Goal: Ask a question: Seek information or help from site administrators or community

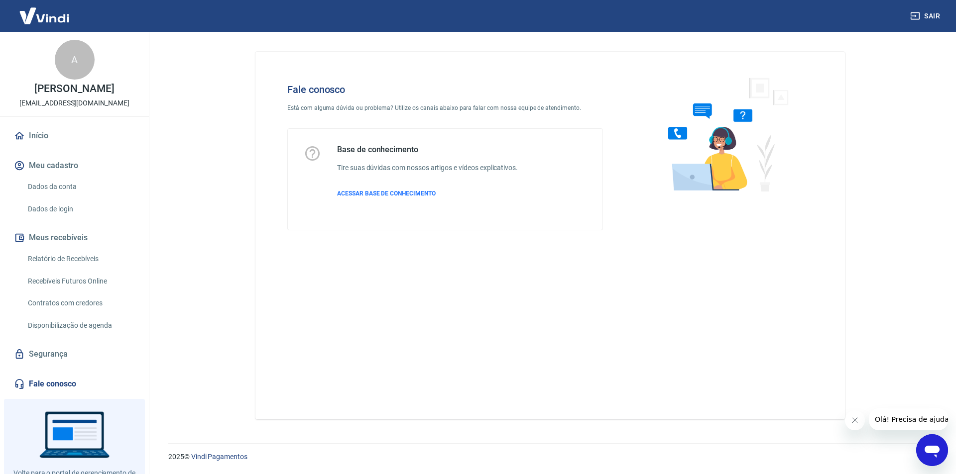
click at [310, 142] on div "Base de conhecimento Tire suas dúvidas com nossos artigos e vídeos explicativos…" at bounding box center [445, 179] width 315 height 101
click at [689, 143] on img at bounding box center [723, 134] width 151 height 133
click at [404, 176] on div "Base de conhecimento Tire suas dúvidas com nossos artigos e vídeos explicativos…" at bounding box center [427, 179] width 181 height 69
click at [404, 173] on div "Base de conhecimento Tire suas dúvidas com nossos artigos e vídeos explicativos…" at bounding box center [427, 179] width 181 height 69
click at [404, 168] on h6 "Tire suas dúvidas com nossos artigos e vídeos explicativos." at bounding box center [427, 168] width 181 height 10
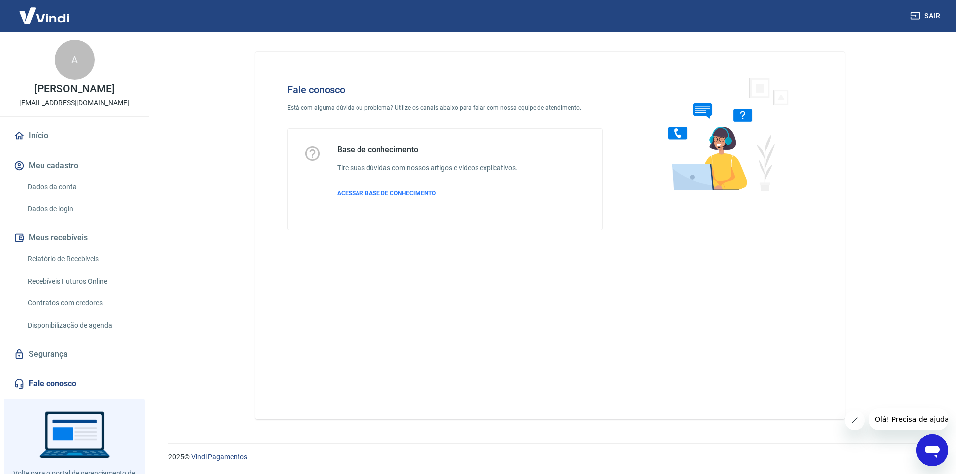
click at [312, 151] on icon at bounding box center [312, 153] width 17 height 17
click at [311, 153] on icon at bounding box center [312, 153] width 17 height 17
click at [928, 446] on icon "Abrir janela de mensagens" at bounding box center [931, 452] width 15 height 12
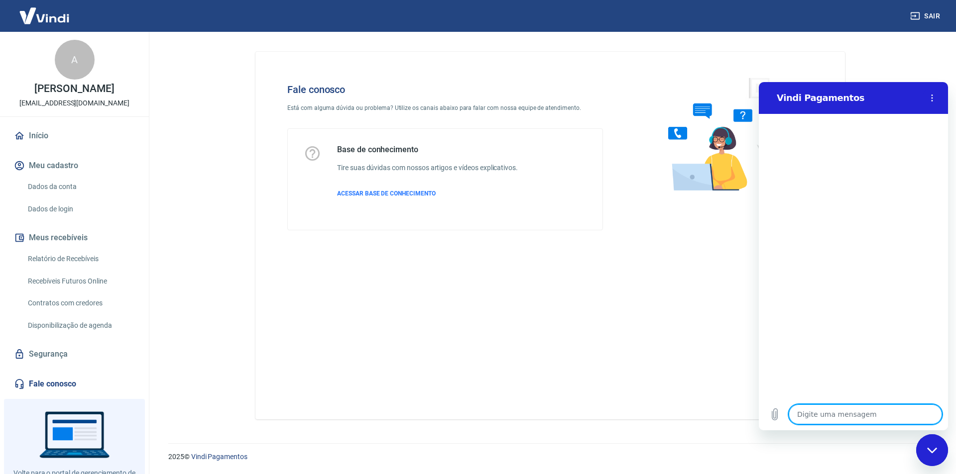
type textarea "B"
type textarea "x"
type textarea "BO"
type textarea "x"
type textarea "BOA"
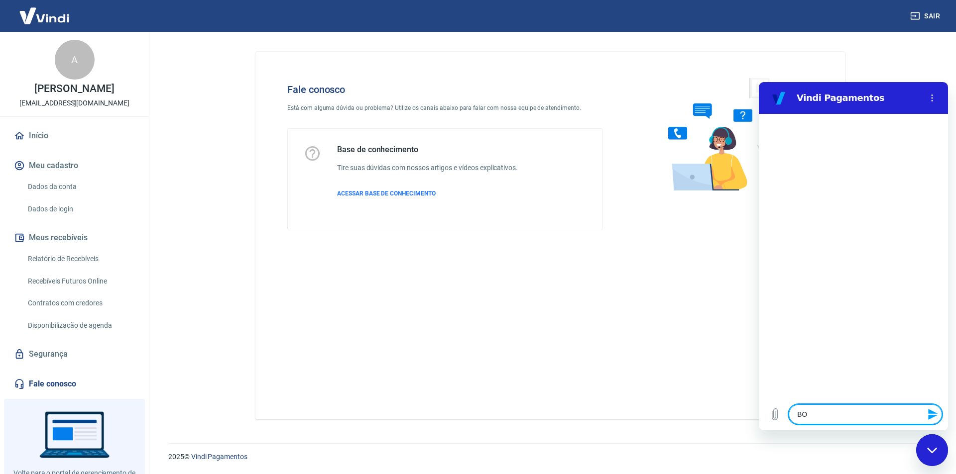
type textarea "x"
type textarea "BOA"
type textarea "x"
type textarea "BOA T"
type textarea "x"
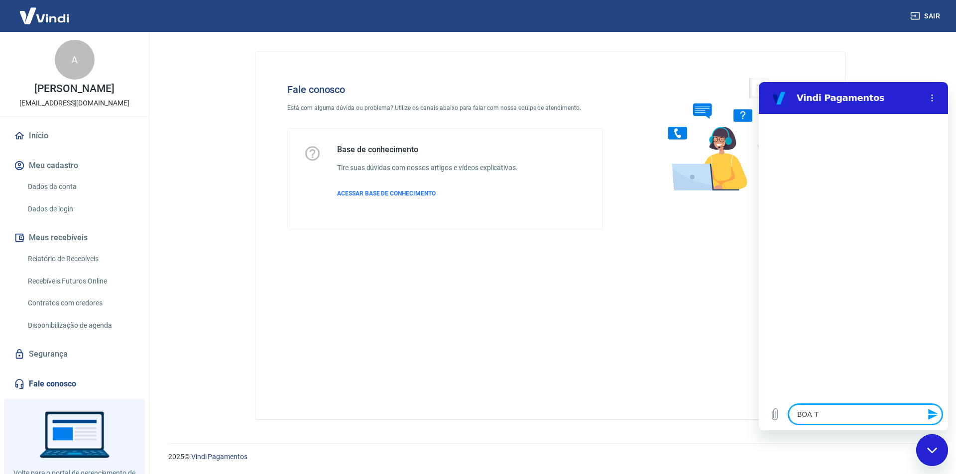
type textarea "BOA TA"
type textarea "x"
type textarea "BOA TAR"
type textarea "x"
type textarea "BOA TARD"
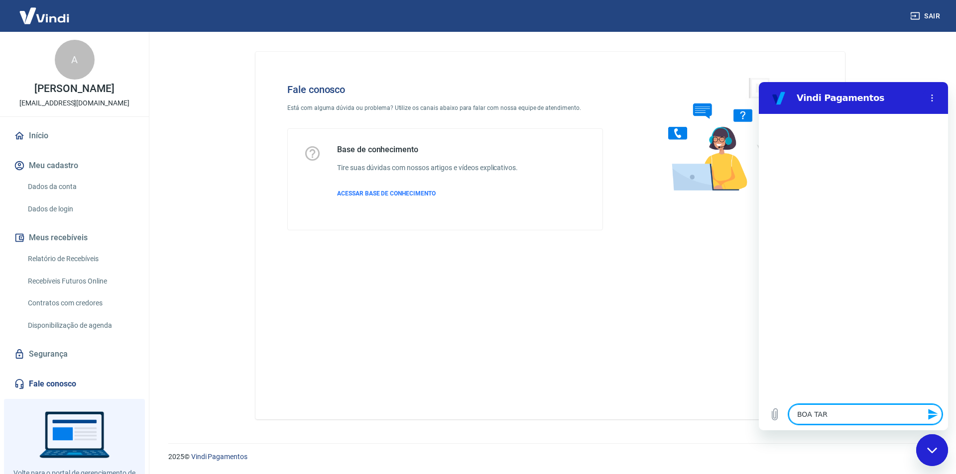
type textarea "x"
type textarea "BOA TARDE"
type textarea "x"
type textarea "BOA TARDE,"
type textarea "x"
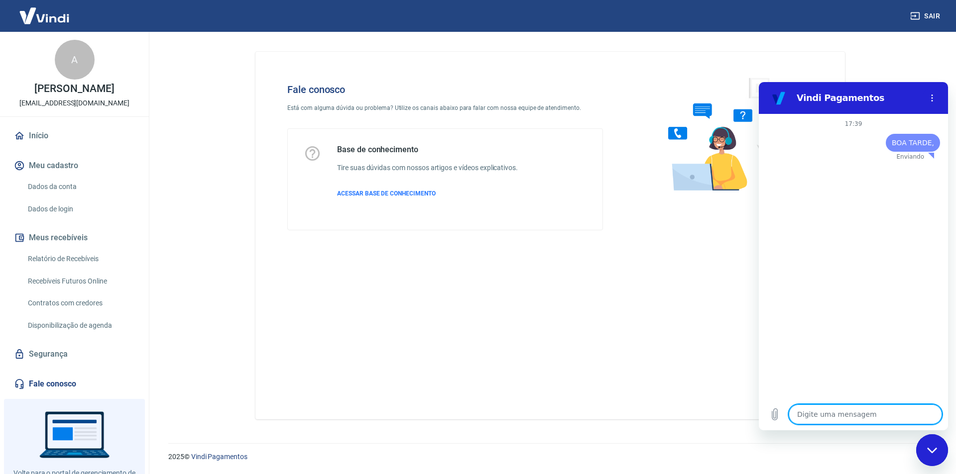
type textarea "x"
type textarea "M"
type textarea "x"
type textarea "MI"
type textarea "x"
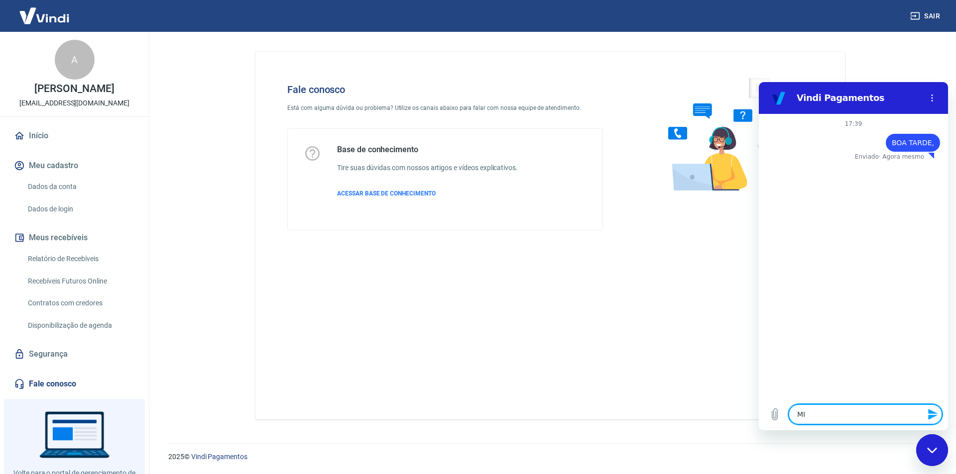
type textarea "MIN"
type textarea "x"
type textarea "MINH"
type textarea "x"
type textarea "MINHA"
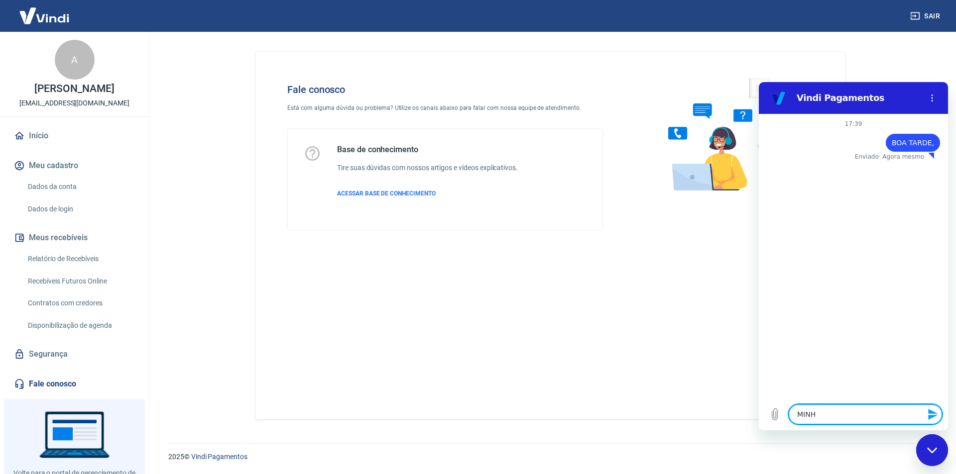
type textarea "x"
type textarea "MINHA"
type textarea "x"
type textarea "MINHA E"
type textarea "x"
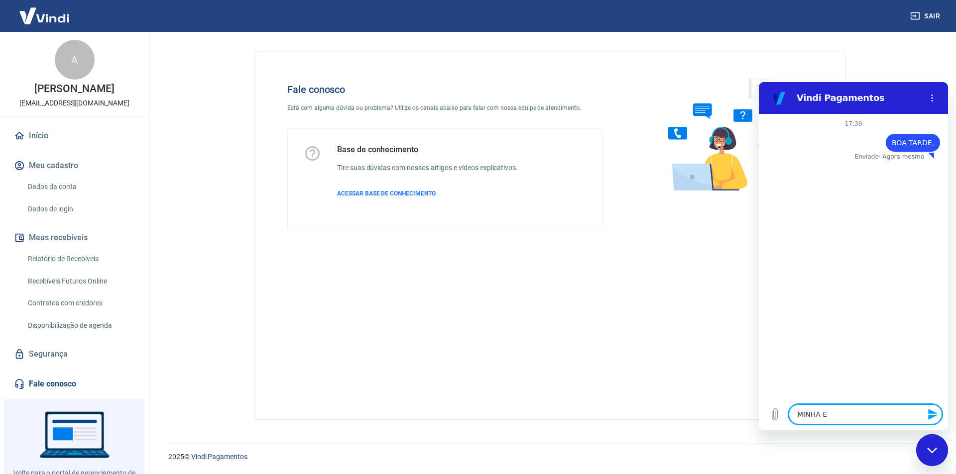
type textarea "MINHA EM"
type textarea "x"
type textarea "MINHA EMP"
type textarea "x"
type textarea "MINHA EMPR"
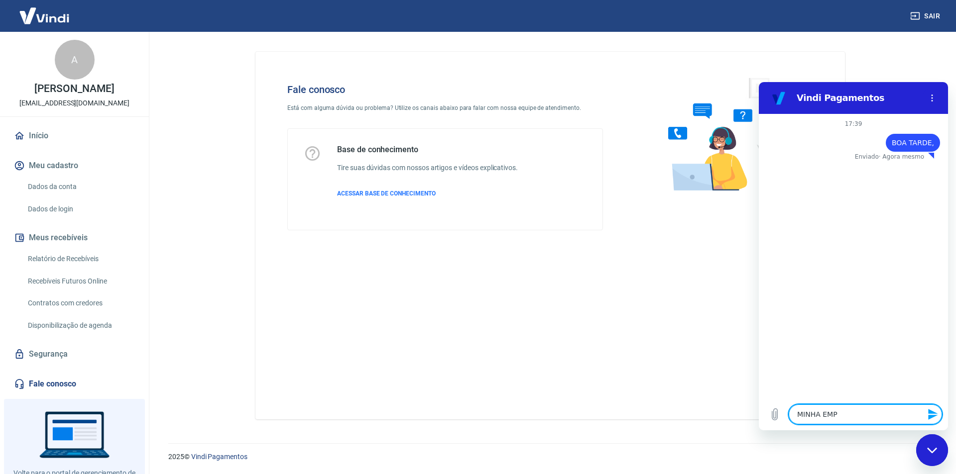
type textarea "x"
type textarea "MINHA EMPRE"
type textarea "x"
type textarea "MINHA EMPRES"
type textarea "x"
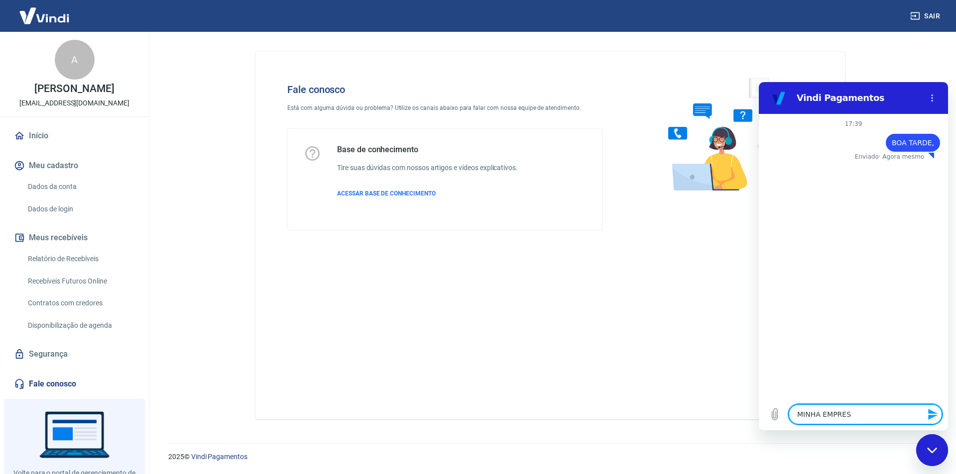
type textarea "MINHA EMPRESA"
type textarea "x"
type textarea "MINHA EMPRESA"
type textarea "x"
type textarea "MINHA EMPRESA T"
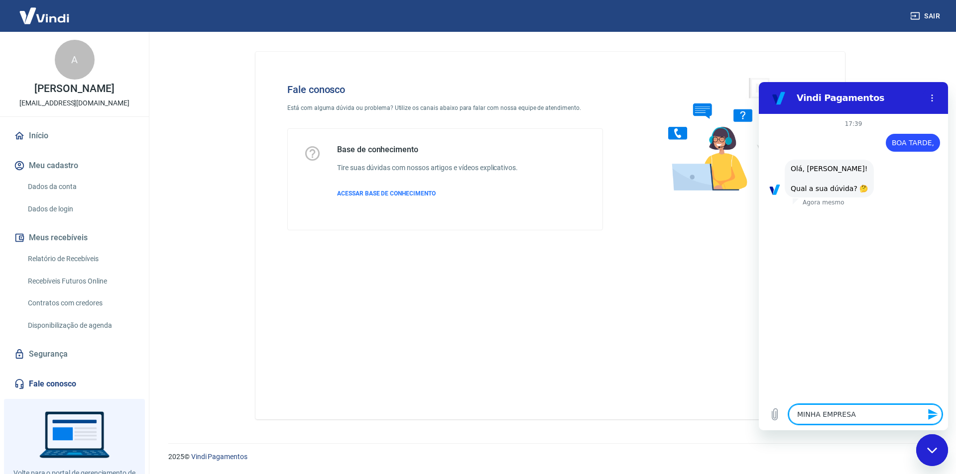
type textarea "x"
type textarea "MINHA EMPRESA TE"
type textarea "x"
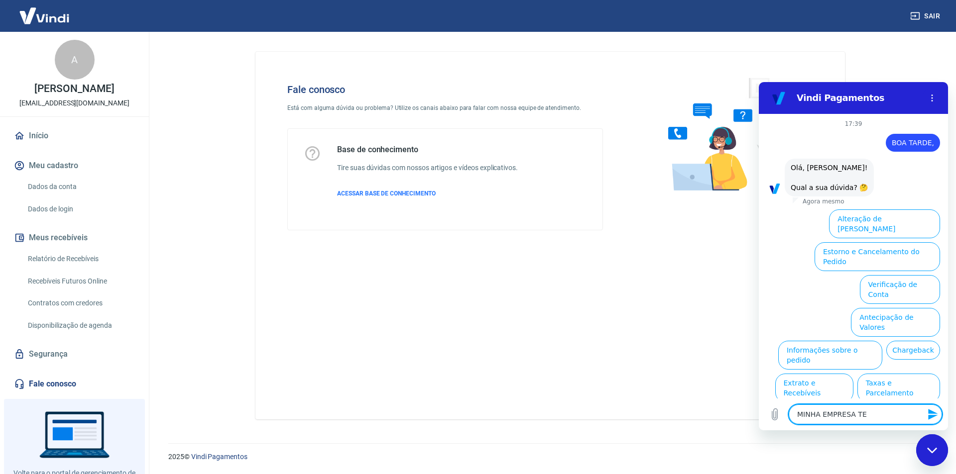
type textarea "MINHA EMPRESA TEM"
type textarea "x"
type textarea "MINHA EMPRESA TEM"
type textarea "x"
type textarea "MINHA EMPRESA TEM V"
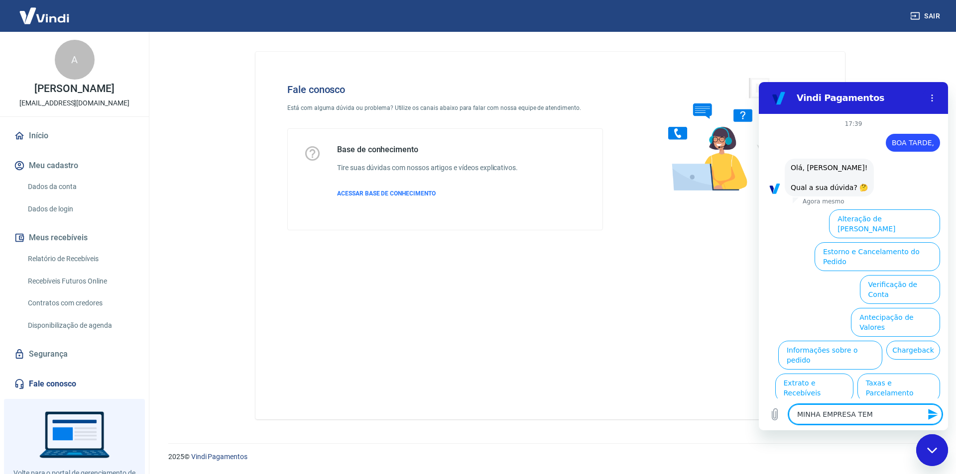
type textarea "x"
type textarea "MINHA EMPRESA TEM VA"
type textarea "x"
type textarea "MINHA EMPRESA TEM VAR"
type textarea "x"
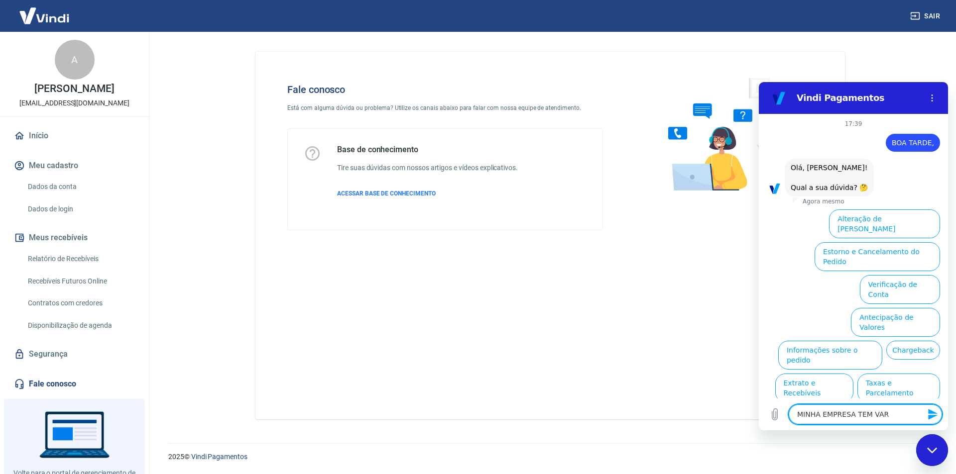
type textarea "MINHA EMPRESA TEM VARI"
type textarea "x"
type textarea "MINHA EMPRESA TEM VARIO"
type textarea "x"
type textarea "MINHA EMPRESA TEM VARIOS"
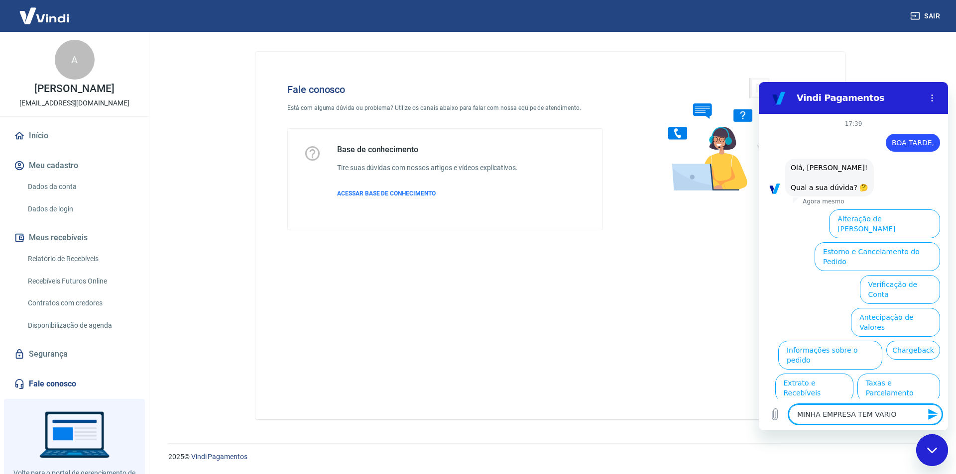
type textarea "x"
type textarea "MINHA EMPRESA TEM VARIOS"
type textarea "x"
type textarea "MINHA EMPRESA TEM VARIOS p"
type textarea "x"
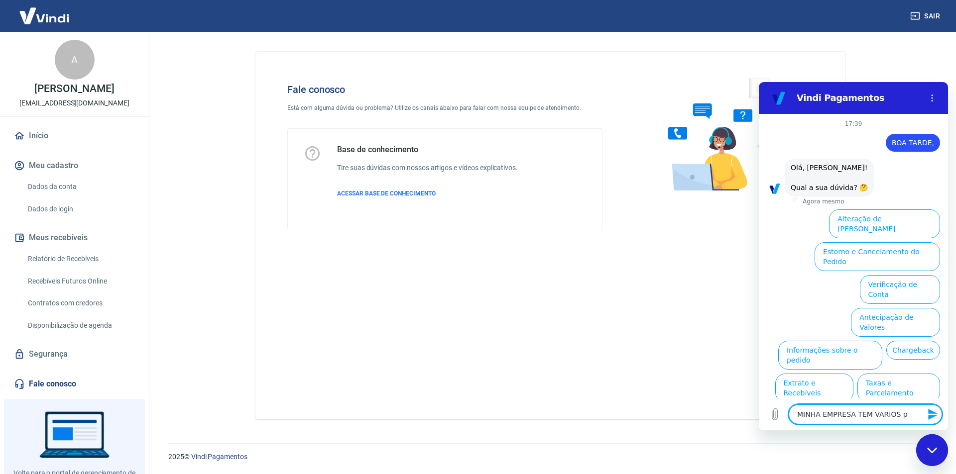
type textarea "MINHA EMPRESA TEM VARIOS pi"
type textarea "x"
type textarea "MINHA EMPRESA TEM VARIOS pix"
type textarea "x"
type textarea "MINHA EMPRESA TEM VARIOS pix"
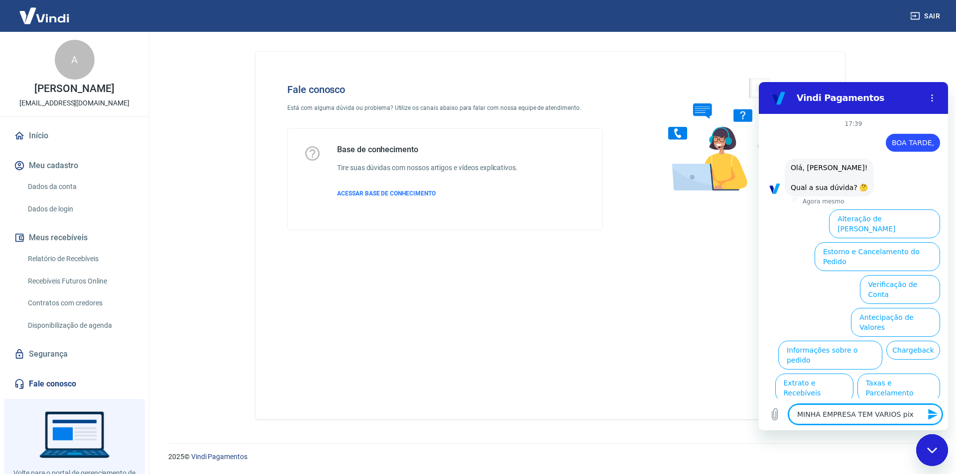
type textarea "x"
type textarea "MINHA EMPRESA TEM VARIOS pix"
type textarea "x"
type textarea "MINHA EMPRESA TEM VARIOS pi"
type textarea "x"
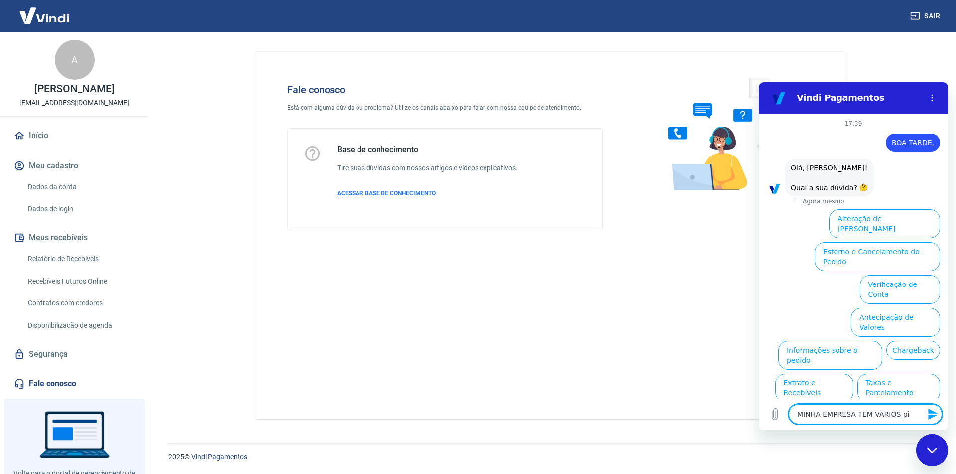
type textarea "MINHA EMPRESA TEM VARIOS p"
type textarea "x"
type textarea "MINHA EMPRESA TEM VARIOS"
type textarea "x"
type textarea "MINHA EMPRESA TEM VARIOS P"
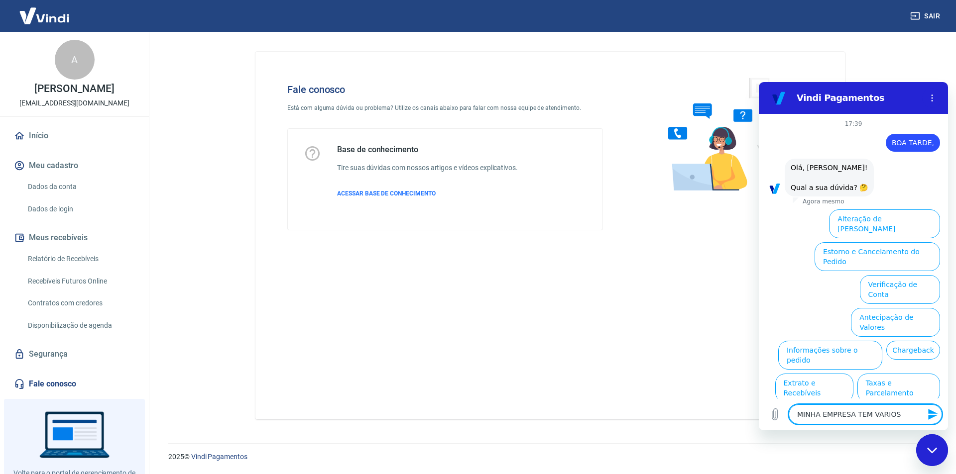
type textarea "x"
type textarea "MINHA EMPRESA TEM VARIOS PI"
type textarea "x"
type textarea "MINHA EMPRESA TEM VARIOS PIX"
type textarea "x"
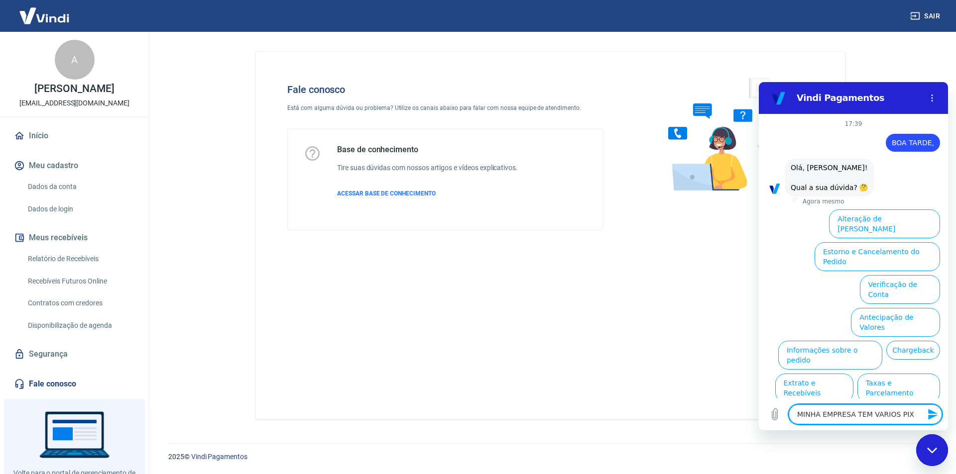
type textarea "MINHA EMPRESA TEM VARIOS PIX"
type textarea "x"
type textarea "MINHA EMPRESA TEM VARIOS PIX E"
type textarea "x"
type textarea "MINHA EMPRESA TEM VARIOS PIX EM"
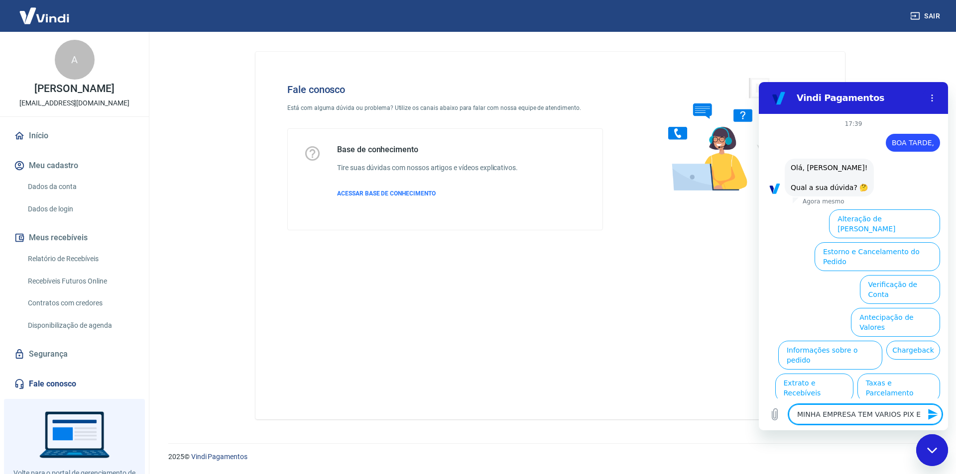
type textarea "x"
type textarea "MINHA EMPRESA TEM VARIOS PIX EM"
type textarea "x"
type textarea "MINHA EMPRESA TEM VARIOS PIX EM E"
type textarea "x"
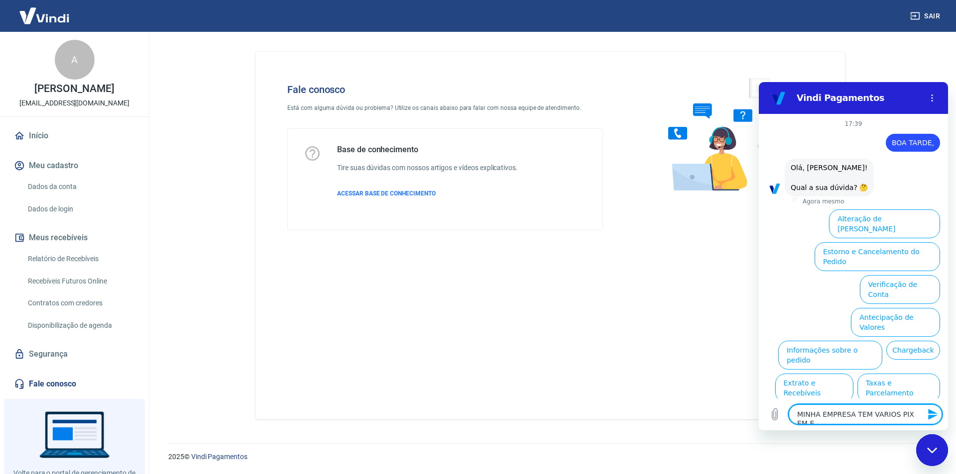
type textarea "MINHA EMPRESA TEM VARIOS PIX EM ES"
type textarea "x"
type textarea "MINHA EMPRESA TEM VARIOS PIX EM EST"
type textarea "x"
type textarea "MINHA EMPRESA TEM VARIOS PIX EM ESTA"
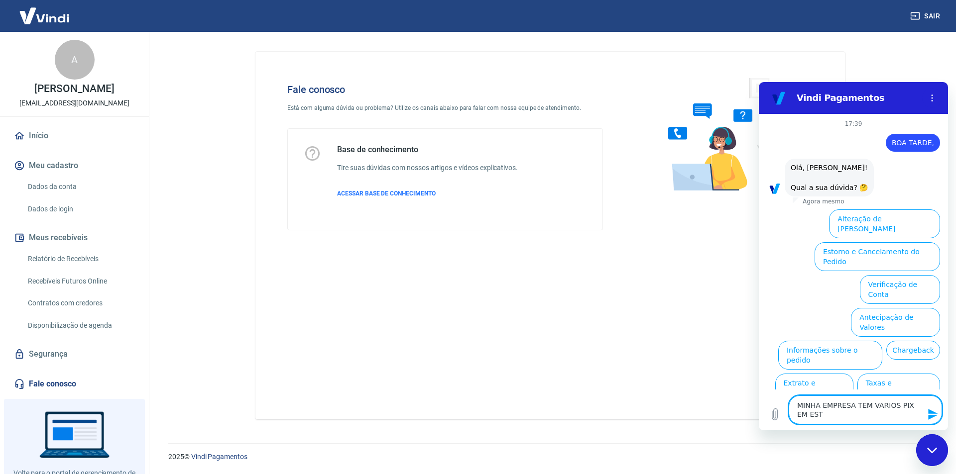
type textarea "x"
type textarea "MINHA EMPRESA TEM VARIOS PIX EM ESTAT"
type textarea "x"
type textarea "MINHA EMPRESA TEM VARIOS PIX EM ESTATU"
type textarea "x"
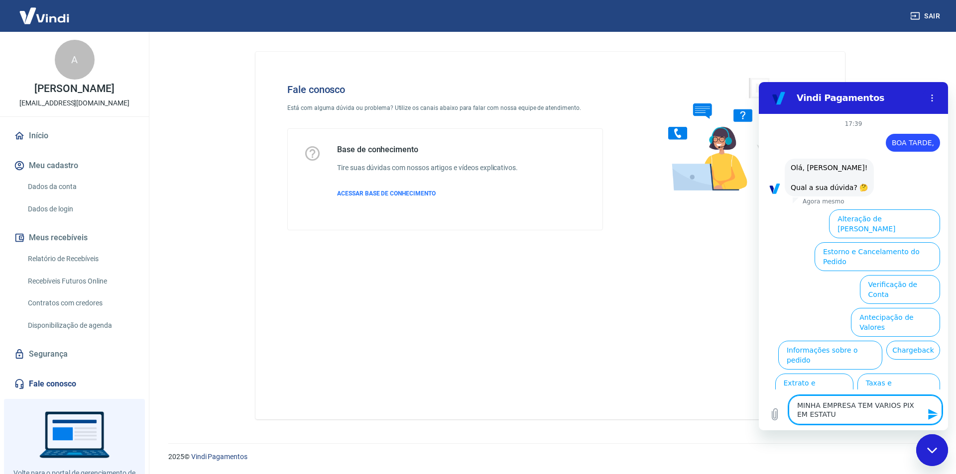
type textarea "MINHA EMPRESA TEM VARIOS PIX EM ESTATUS"
type textarea "x"
type textarea "MINHA EMPRESA TEM VARIOS PIX EM ESTATUS"
type textarea "x"
type textarea "MINHA EMPRESA TEM VARIOS PIX EM ESTATUS A"
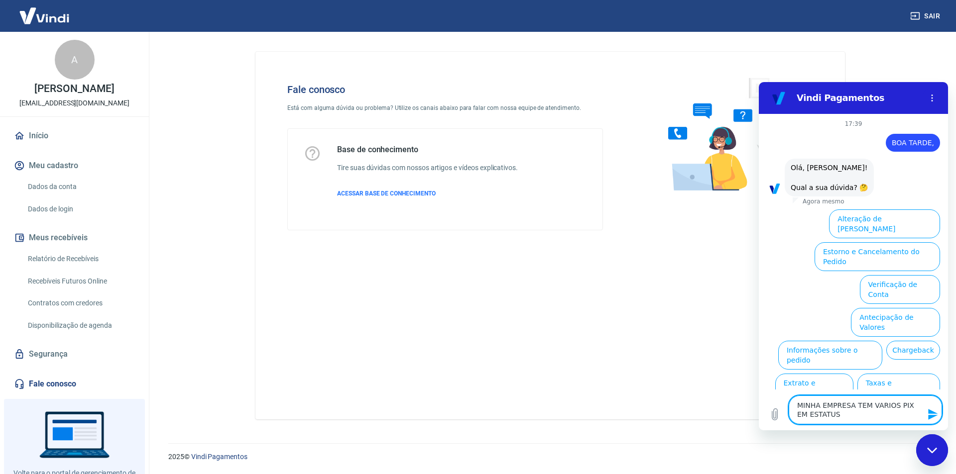
type textarea "x"
type textarea "MINHA EMPRESA TEM VARIOS PIX EM ESTATUS AG"
type textarea "x"
type textarea "MINHA EMPRESA TEM VARIOS PIX EM ESTATUS AGU"
type textarea "x"
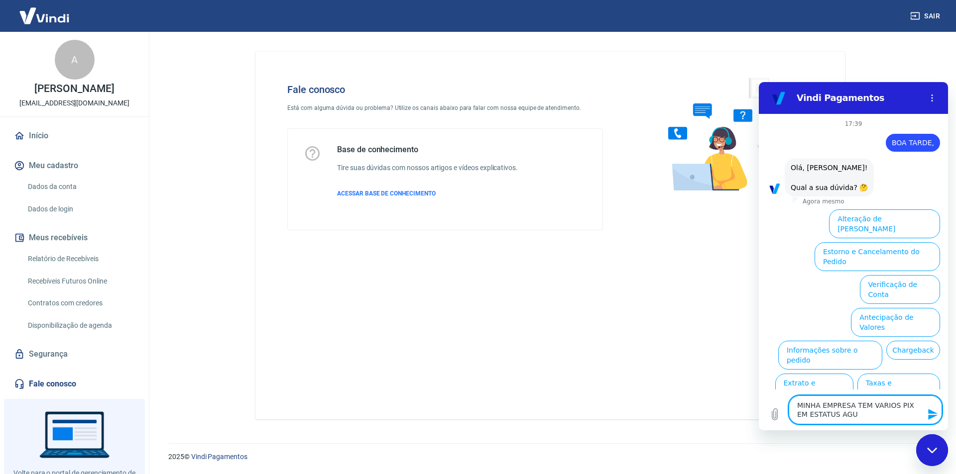
type textarea "MINHA EMPRESA TEM VARIOS PIX EM ESTATUS AGUA"
type textarea "x"
type textarea "MINHA EMPRESA TEM VARIOS PIX EM ESTATUS AGUAR"
type textarea "x"
type textarea "MINHA EMPRESA TEM VARIOS PIX EM ESTATUS AGUARD"
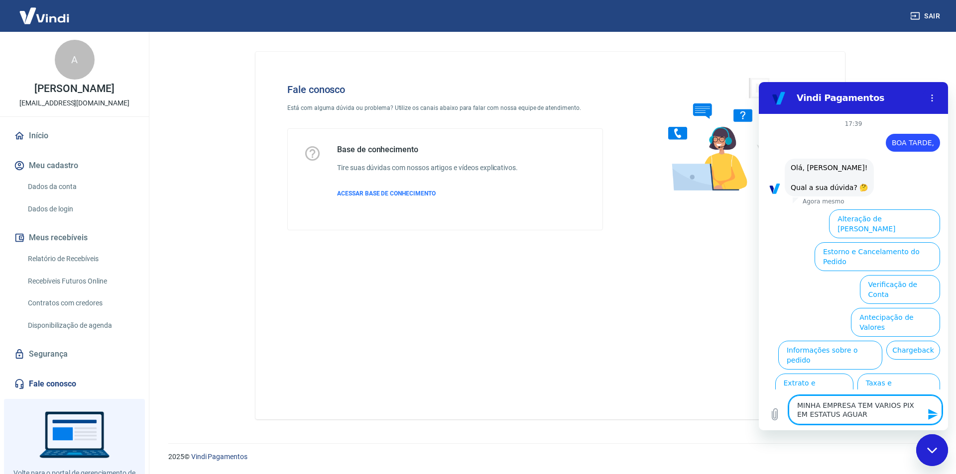
type textarea "x"
type textarea "MINHA EMPRESA TEM VARIOS PIX EM ESTATUS AGUARDA"
type textarea "x"
type textarea "MINHA EMPRESA TEM VARIOS PIX EM ESTATUS AGUARDAN"
type textarea "x"
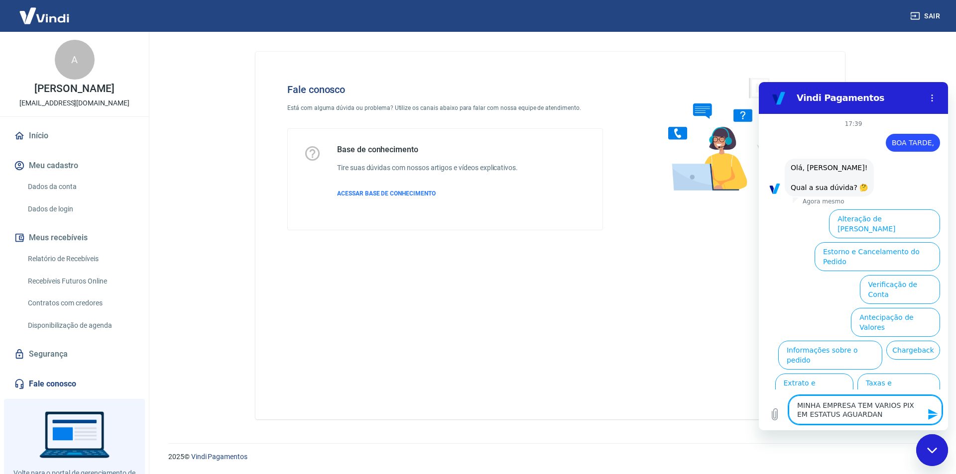
type textarea "MINHA EMPRESA TEM VARIOS PIX EM ESTATUS AGUARDAND"
type textarea "x"
type textarea "MINHA EMPRESA TEM VARIOS PIX EM ESTATUS AGUARDANDO"
type textarea "x"
type textarea "MINHA EMPRESA TEM VARIOS PIX EM ESTATUS AGUARDANDO"
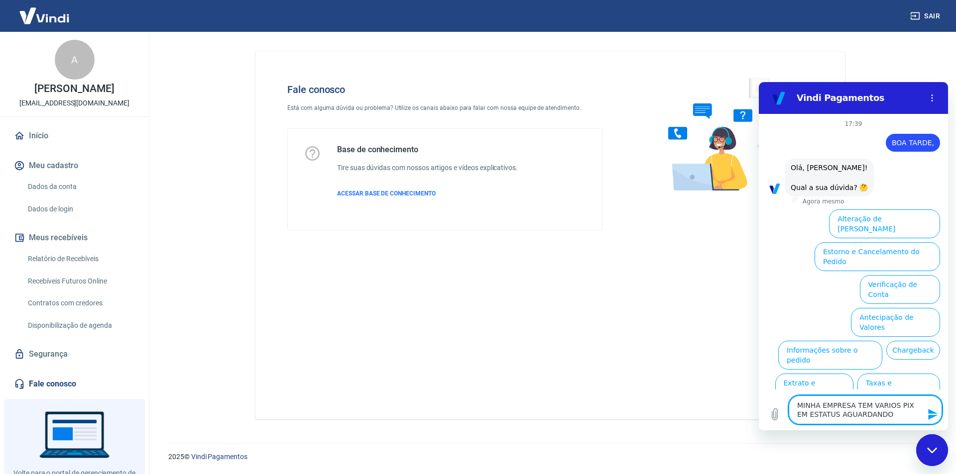
type textarea "x"
type textarea "MINHA EMPRESA TEM VARIOS PIX EM ESTATUS AGUARDANDO P"
type textarea "x"
type textarea "MINHA EMPRESA TEM VARIOS PIX EM ESTATUS AGUARDANDO PA"
type textarea "x"
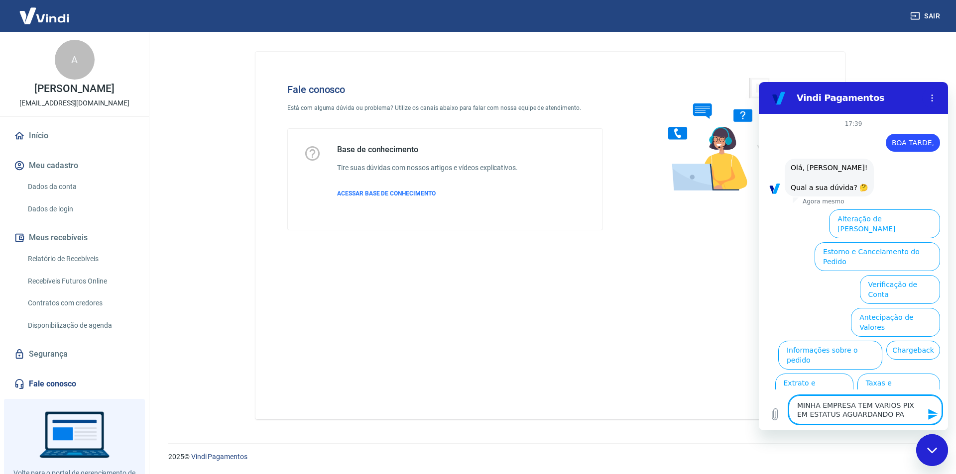
type textarea "MINHA EMPRESA TEM VARIOS PIX EM ESTATUS AGUARDANDO PAG"
type textarea "x"
type textarea "MINHA EMPRESA TEM VARIOS PIX EM ESTATUS AGUARDANDO PAGA"
type textarea "x"
type textarea "MINHA EMPRESA TEM VARIOS PIX EM ESTATUS AGUARDANDO PAGAM"
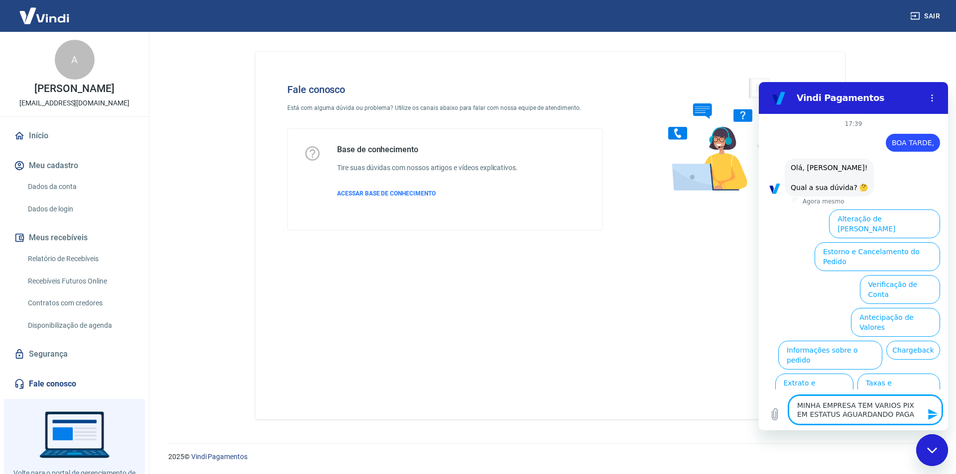
type textarea "x"
type textarea "MINHA EMPRESA TEM VARIOS PIX EM ESTATUS AGUARDANDO PAGAME"
type textarea "x"
type textarea "MINHA EMPRESA TEM VARIOS PIX EM ESTATUS AGUARDANDO PAGAMEN"
type textarea "x"
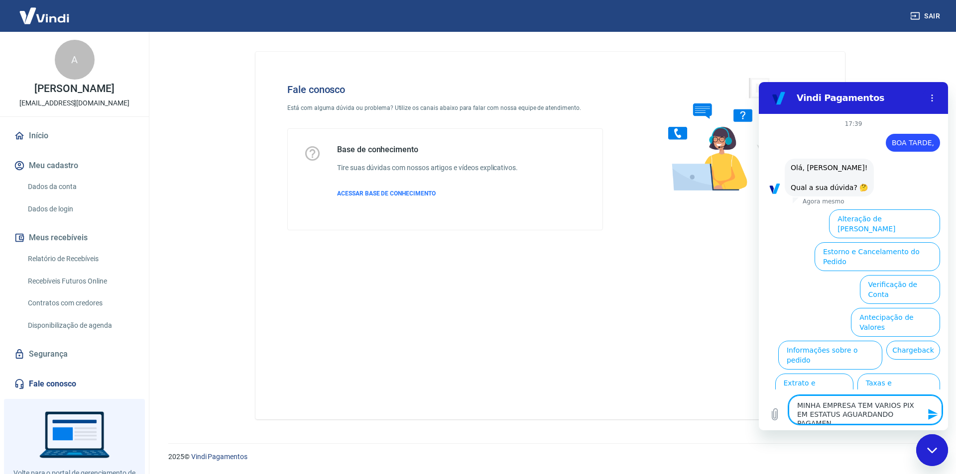
type textarea "MINHA EMPRESA TEM VARIOS PIX EM ESTATUS AGUARDANDO PAGAMENT"
type textarea "x"
type textarea "MINHA EMPRESA TEM VARIOS PIX EM ESTATUS AGUARDANDO PAGAMENTO"
type textarea "x"
type textarea "MINHA EMPRESA TEM VARIOS PIX EM ESTATUS AGUARDANDO PAGAMENTO"
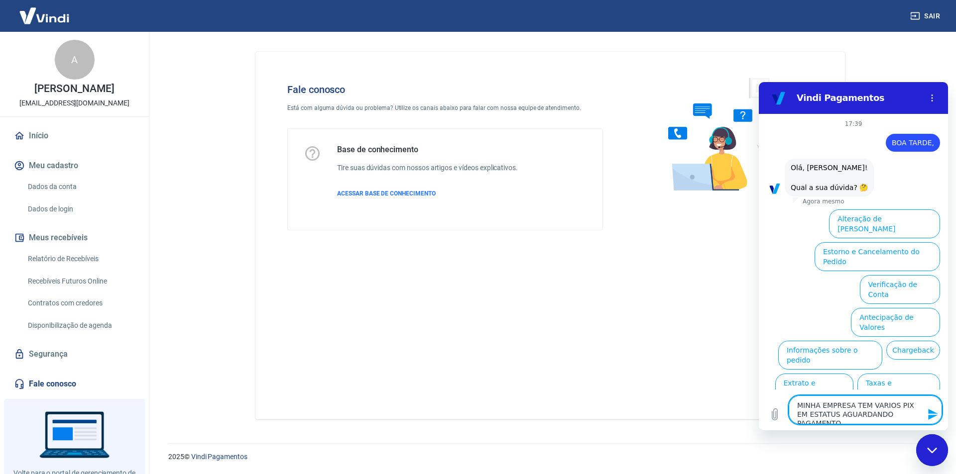
type textarea "x"
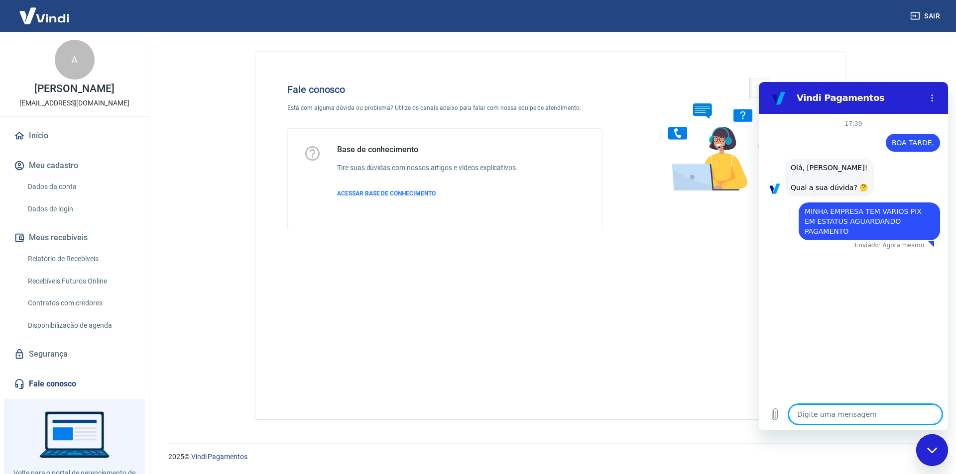
type textarea "x"
click at [820, 295] on div "17:39 diz: BOA TARDE, Enviado · Agora mesmo diz: [PERSON_NAME], [PERSON_NAME]! …" at bounding box center [853, 256] width 189 height 285
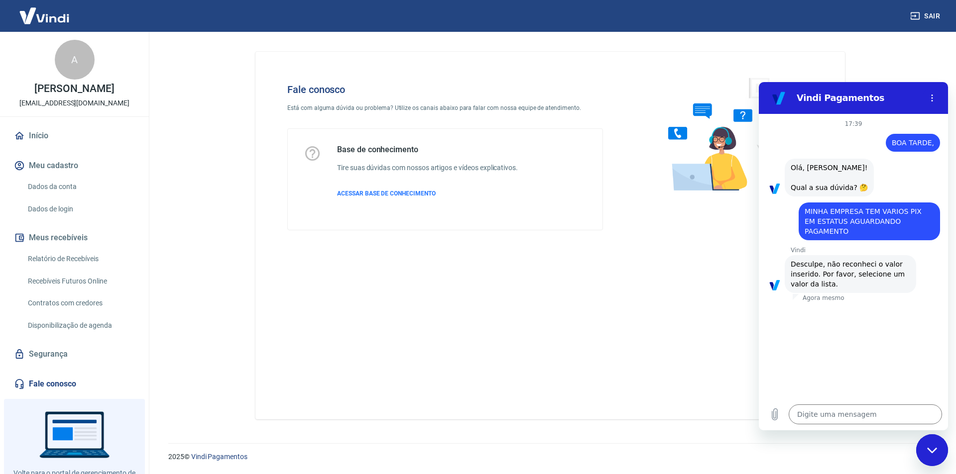
click at [820, 294] on p "Agora mesmo" at bounding box center [823, 298] width 42 height 8
click at [874, 175] on div "diz: [PERSON_NAME], [PERSON_NAME]! Qual a sua dúvida? 🤔" at bounding box center [828, 178] width 89 height 38
click at [826, 186] on span "Olá, [PERSON_NAME]! Qual a sua dúvida? 🤔" at bounding box center [828, 178] width 77 height 28
click at [830, 416] on textarea at bounding box center [864, 415] width 153 height 20
type textarea "P"
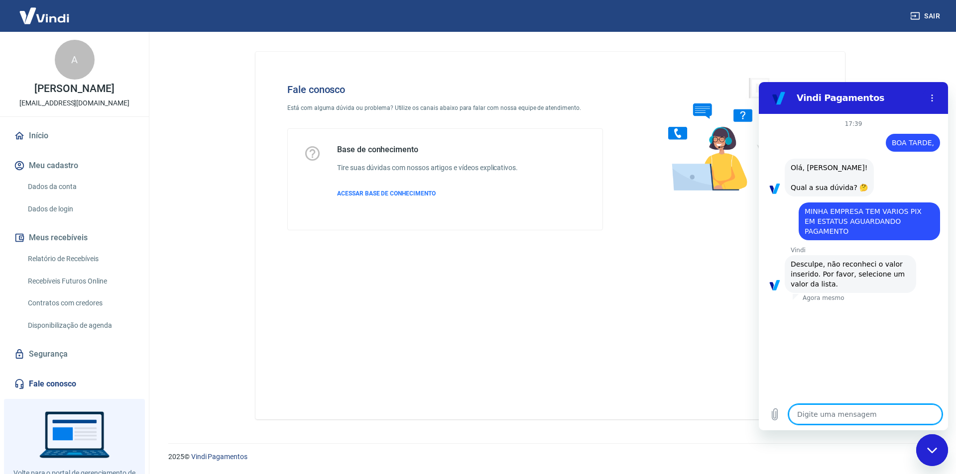
type textarea "x"
type textarea "PA"
type textarea "x"
type textarea "PAG"
type textarea "x"
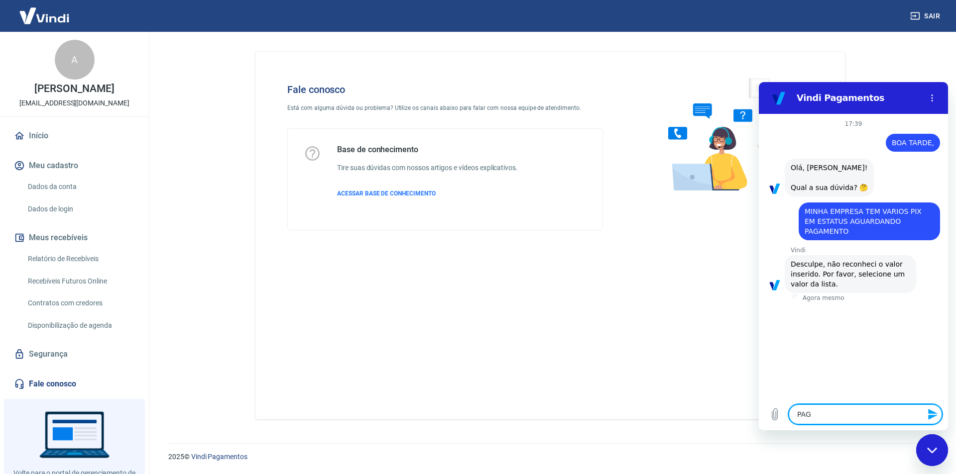
type textarea "PAGA"
type textarea "x"
type textarea "PAGAM"
type textarea "x"
type textarea "PAGAME"
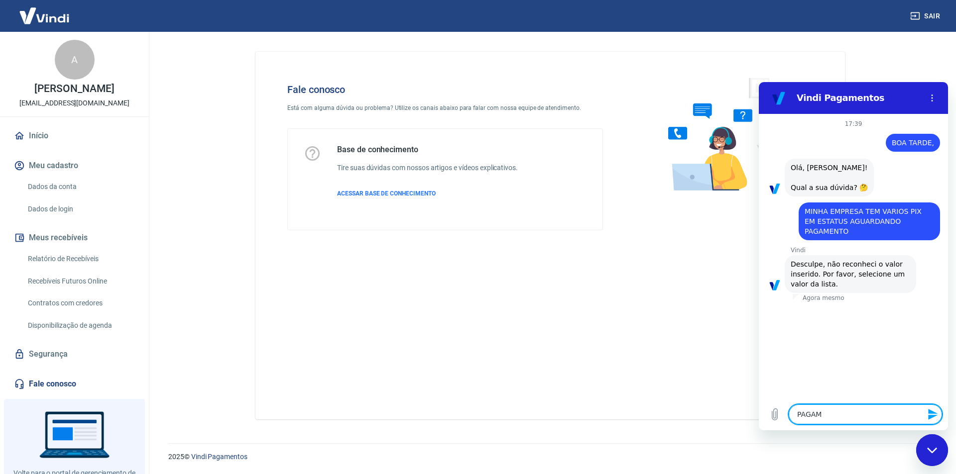
type textarea "x"
type textarea "PAGAMEN"
type textarea "x"
type textarea "PAGAMENT"
type textarea "x"
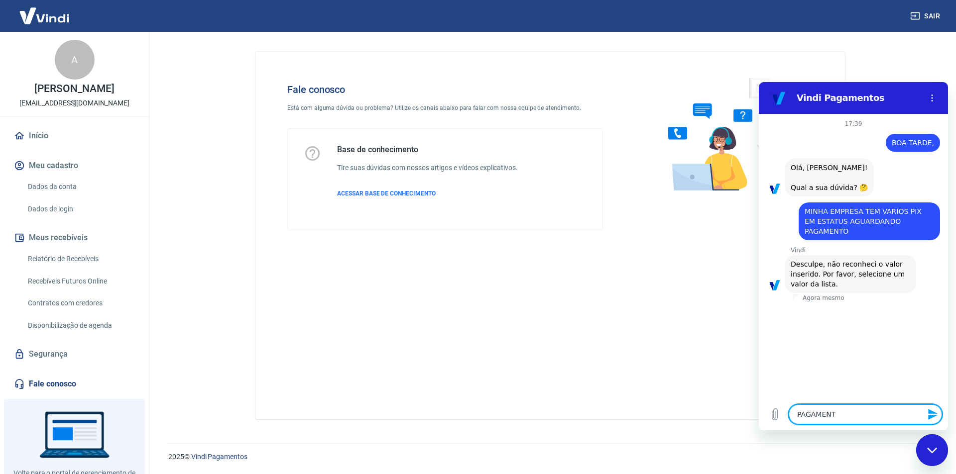
type textarea "PAGAMENTO"
type textarea "x"
type textarea "PAGAMENTOS"
type textarea "x"
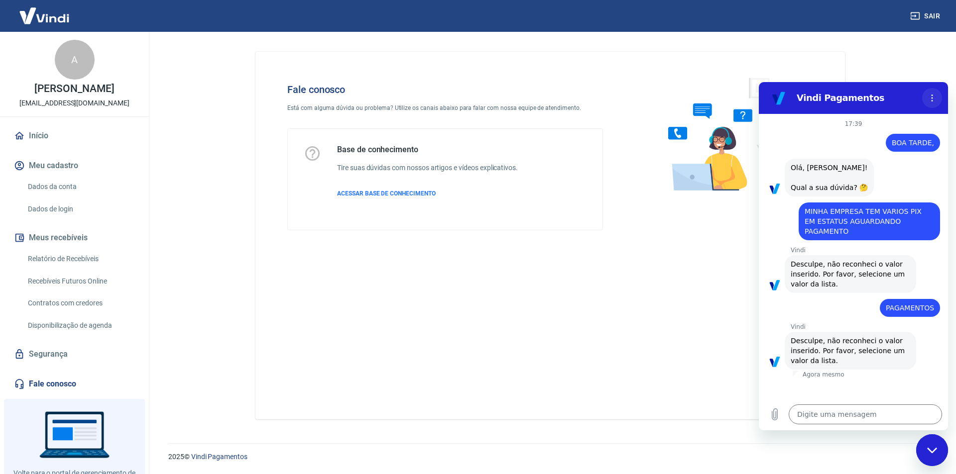
click at [933, 97] on icon "Menu de opções" at bounding box center [932, 98] width 8 height 8
drag, startPoint x: 685, startPoint y: 252, endPoint x: 482, endPoint y: 220, distance: 205.5
click at [682, 252] on div "Fale conosco Está com alguma dúvida ou problema? Utilize os canais abaixo para …" at bounding box center [549, 236] width 589 height 368
click at [936, 100] on button "Menu de opções" at bounding box center [932, 98] width 20 height 20
click at [914, 452] on p "2025 © Vindi Pagamentos" at bounding box center [550, 457] width 764 height 10
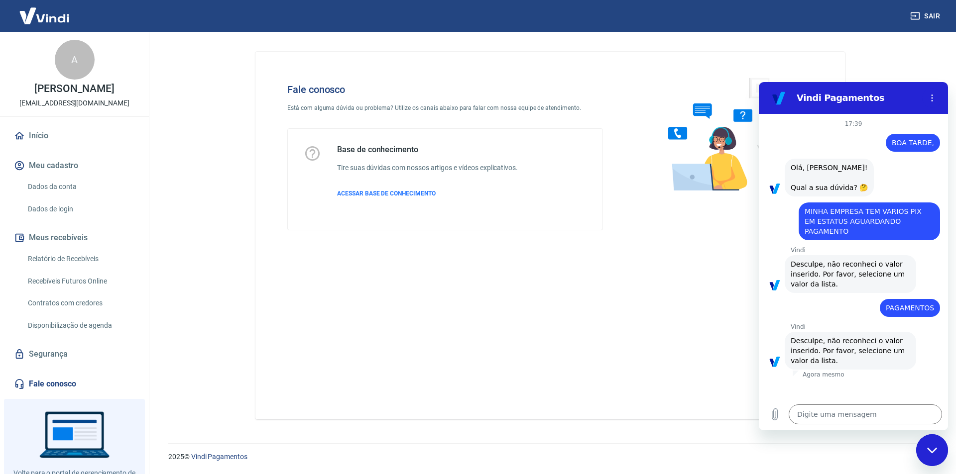
click at [931, 449] on icon "Fechar janela de mensagens" at bounding box center [932, 450] width 10 height 6
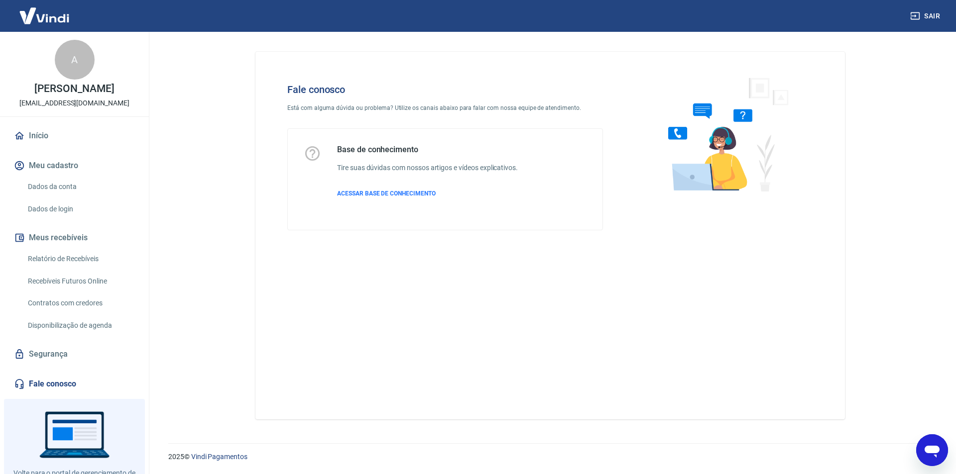
click at [934, 448] on icon "Abrir janela de mensagens" at bounding box center [931, 452] width 15 height 12
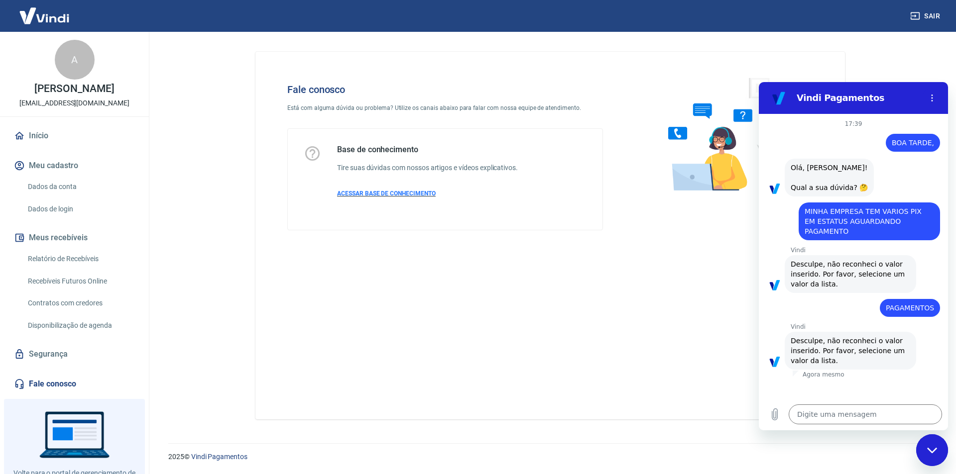
click at [389, 193] on span "ACESSAR BASE DE CONHECIMENTO" at bounding box center [386, 193] width 99 height 7
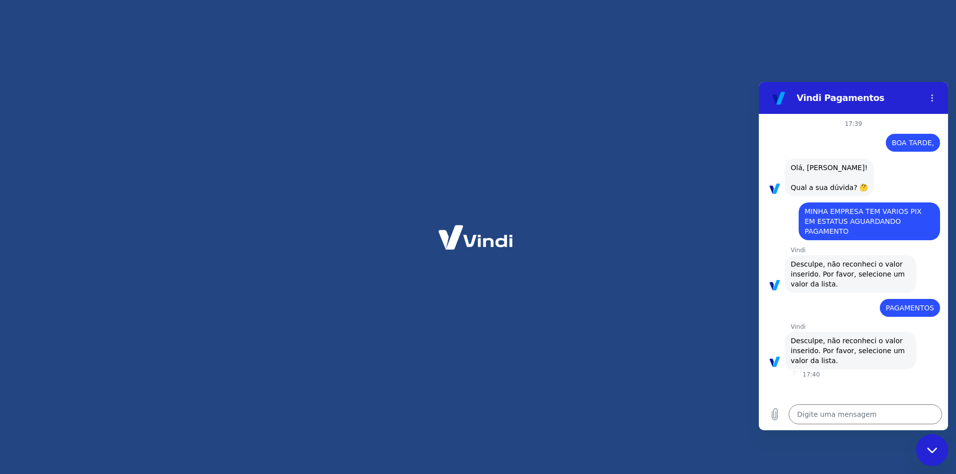
type textarea "x"
